Goal: Check status: Check status

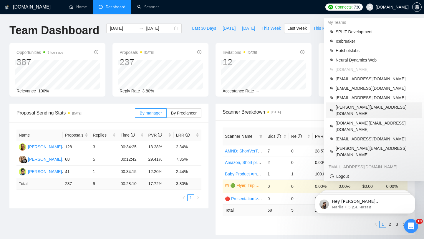
click at [366, 108] on span "[PERSON_NAME][EMAIL_ADDRESS][DOMAIN_NAME]" at bounding box center [377, 110] width 82 height 13
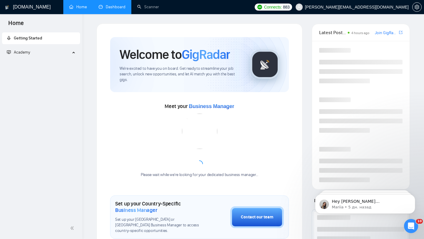
click at [114, 7] on link "Dashboard" at bounding box center [112, 6] width 27 height 5
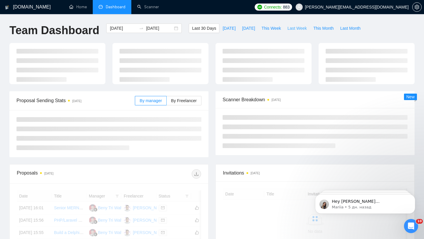
click at [297, 31] on span "Last Week" at bounding box center [296, 28] width 19 height 6
type input "[DATE]"
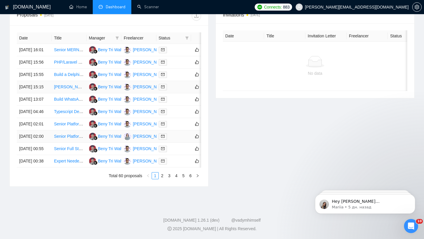
scroll to position [290, 0]
click at [162, 177] on link "2" at bounding box center [162, 176] width 6 height 6
click at [156, 175] on link "1" at bounding box center [155, 176] width 6 height 6
